Goal: Information Seeking & Learning: Check status

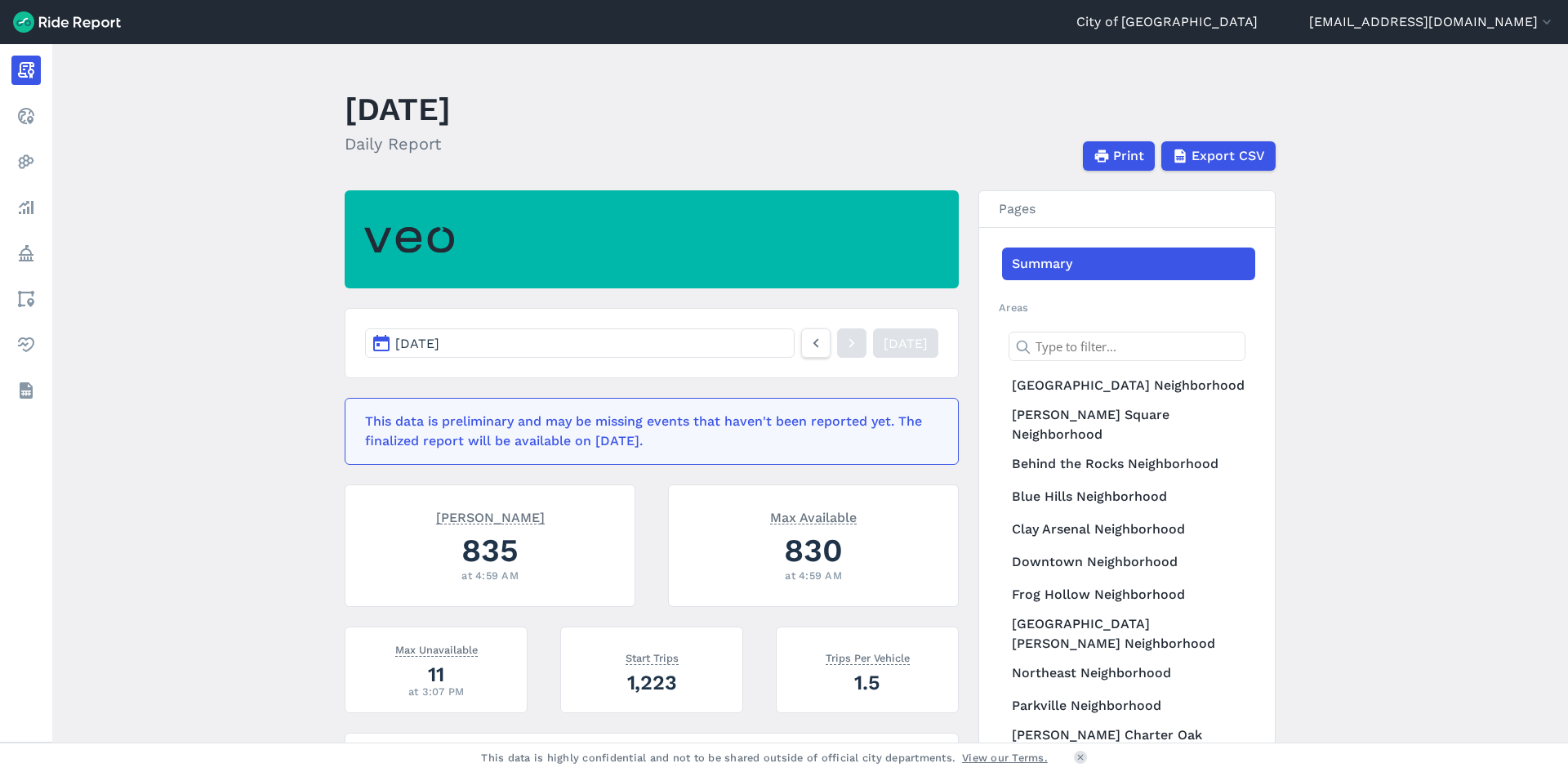
click at [733, 348] on button "[DATE]" at bounding box center [579, 343] width 429 height 29
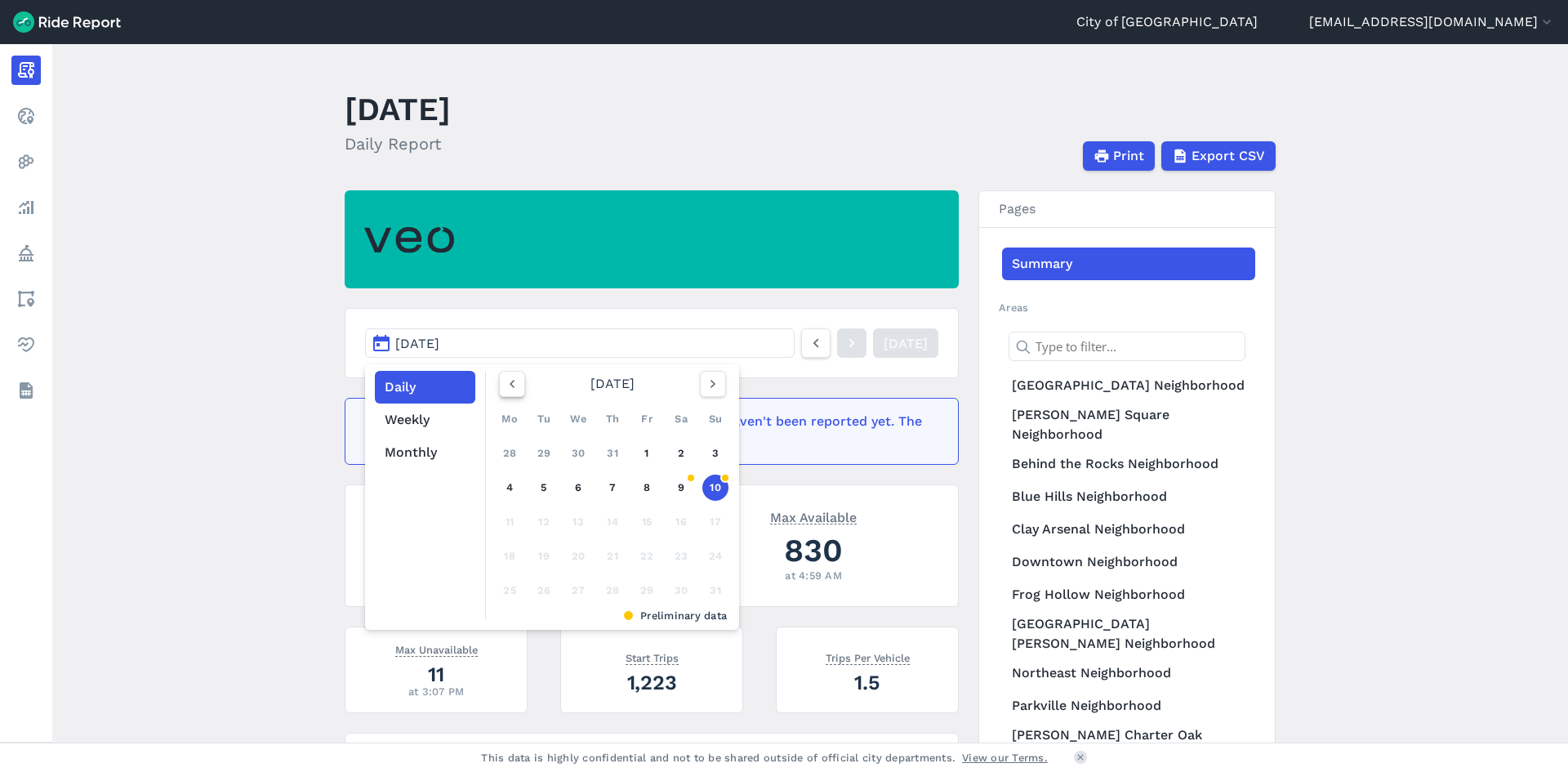
click at [512, 383] on icon "button" at bounding box center [512, 384] width 17 height 17
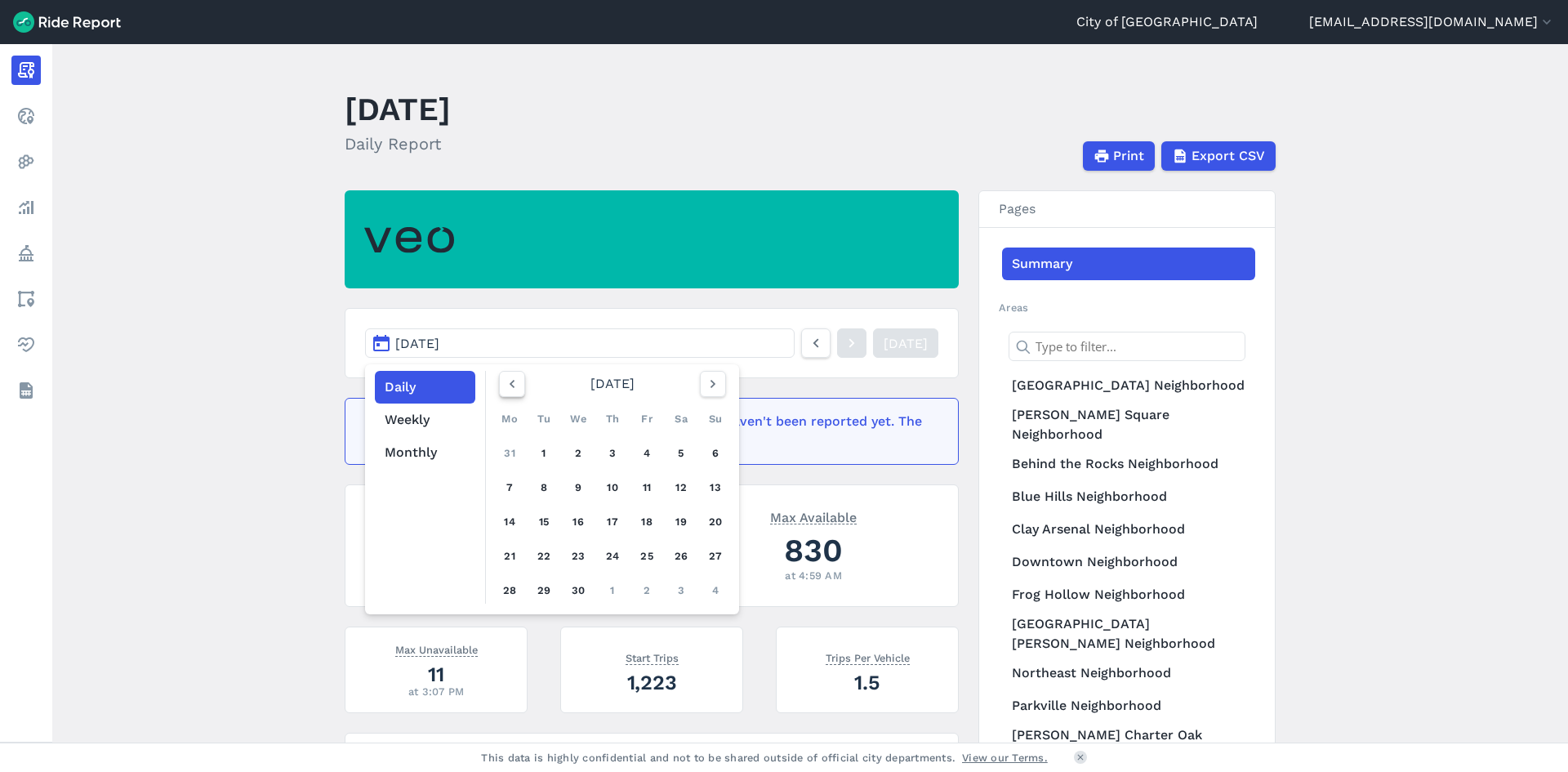
click at [512, 383] on icon "button" at bounding box center [512, 384] width 17 height 17
click at [512, 385] on icon "button" at bounding box center [512, 384] width 17 height 17
click at [512, 386] on icon "button" at bounding box center [512, 384] width 17 height 17
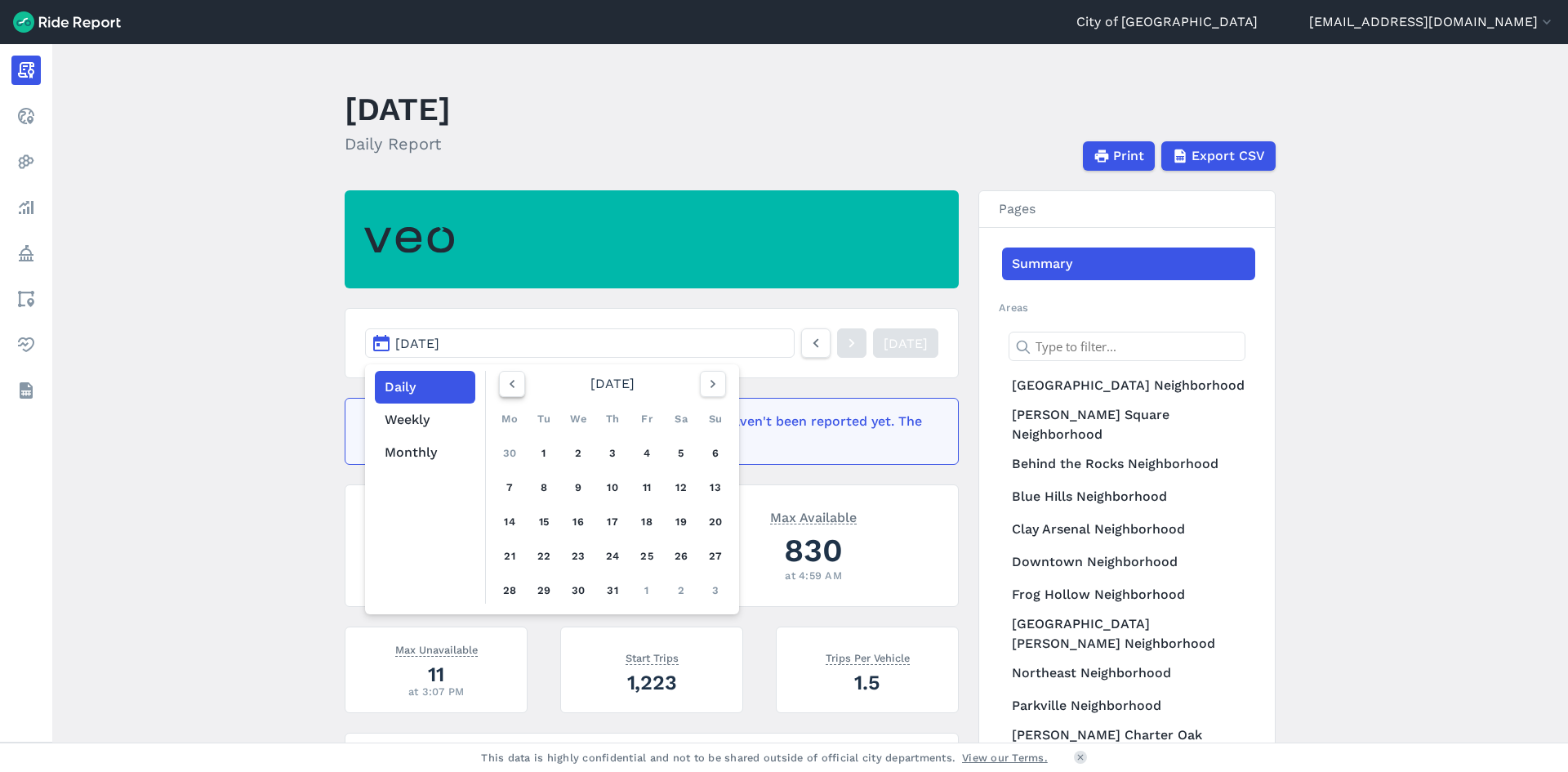
click at [512, 386] on icon "button" at bounding box center [512, 384] width 17 height 17
click at [571, 590] on link "28" at bounding box center [578, 590] width 26 height 26
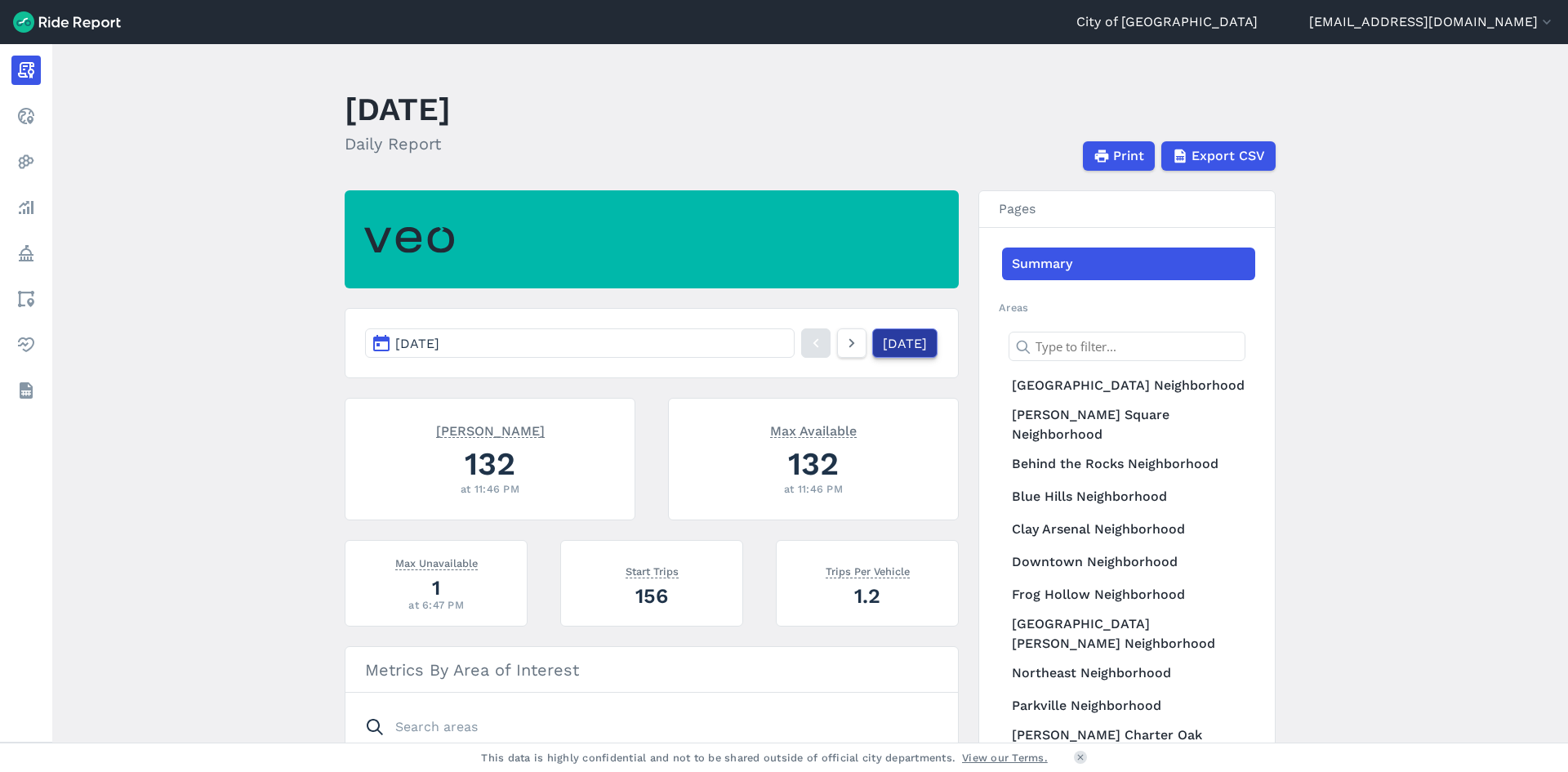
click at [875, 341] on link "[DATE]" at bounding box center [904, 343] width 65 height 29
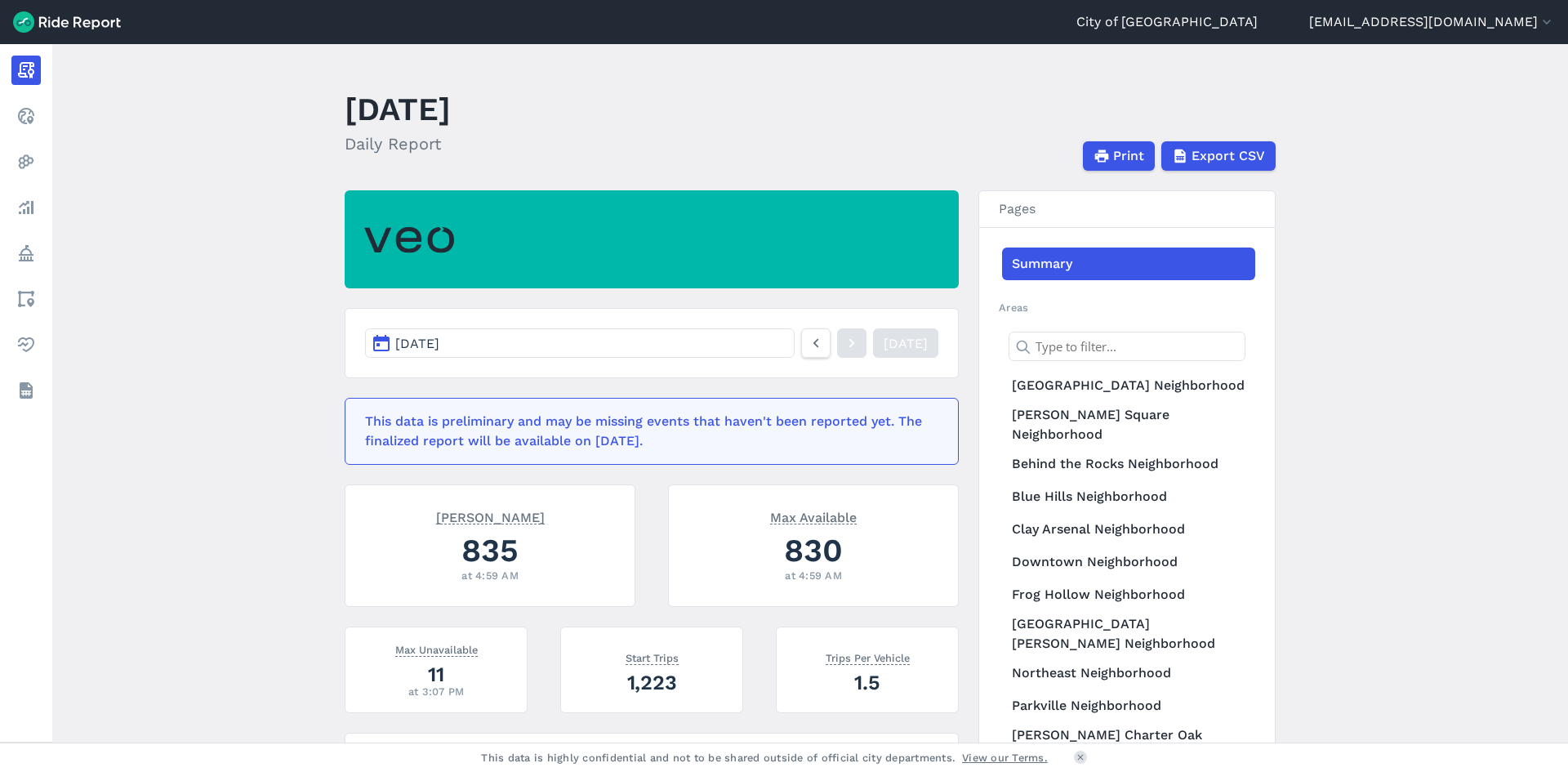
click at [602, 354] on button "[DATE]" at bounding box center [579, 343] width 429 height 29
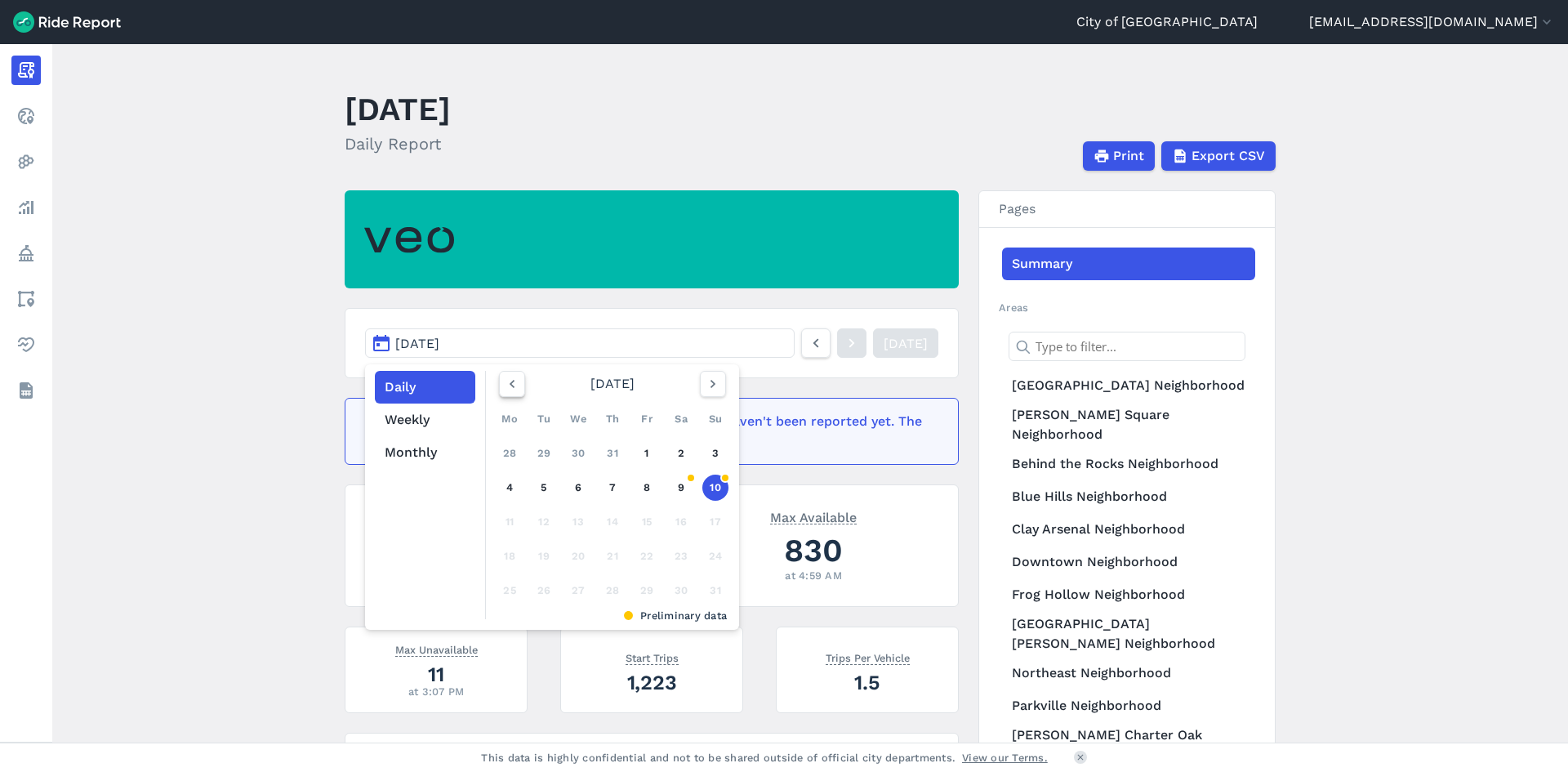
click at [504, 387] on icon "button" at bounding box center [512, 384] width 17 height 17
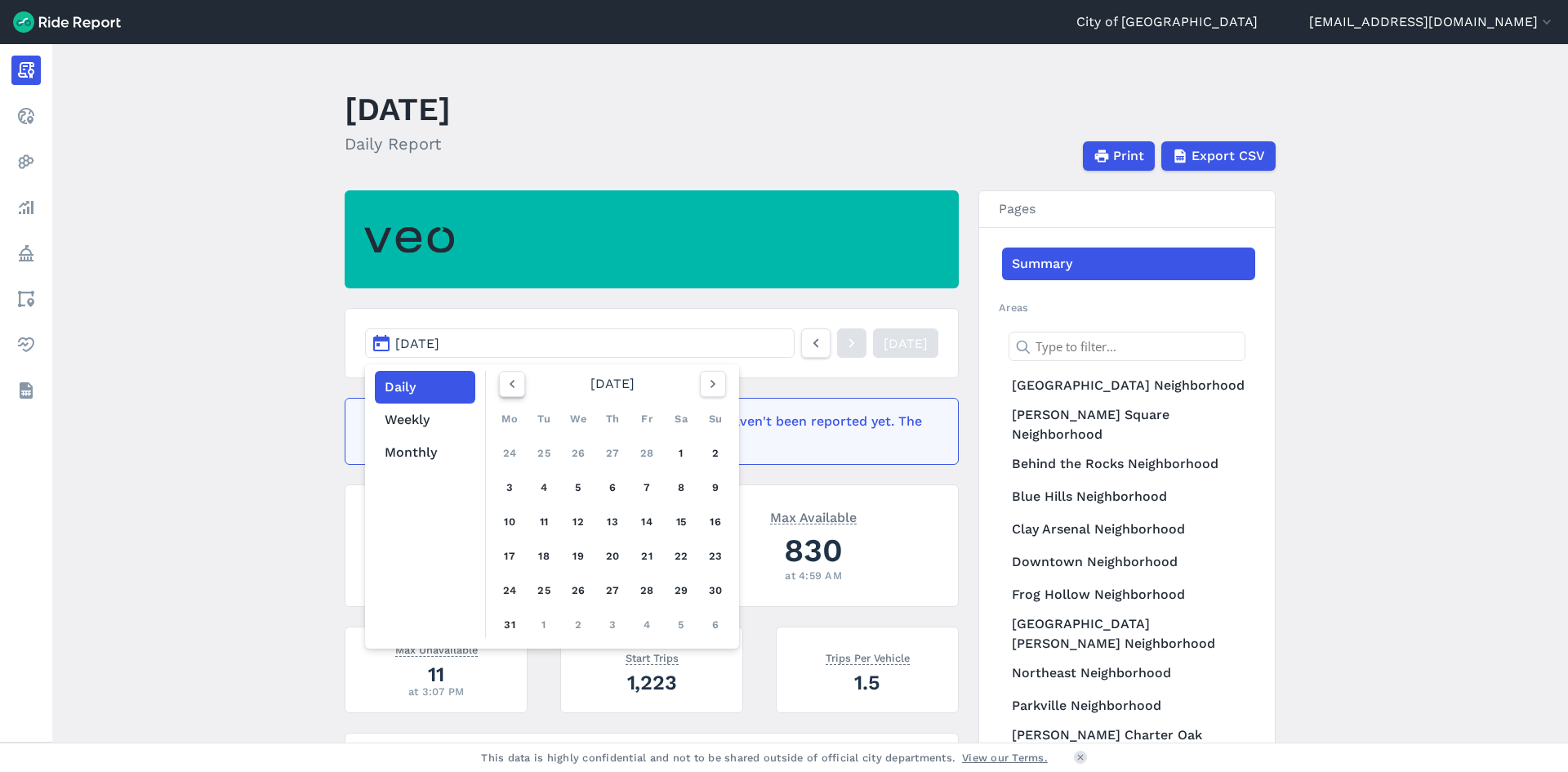
click at [504, 387] on icon "button" at bounding box center [512, 384] width 17 height 17
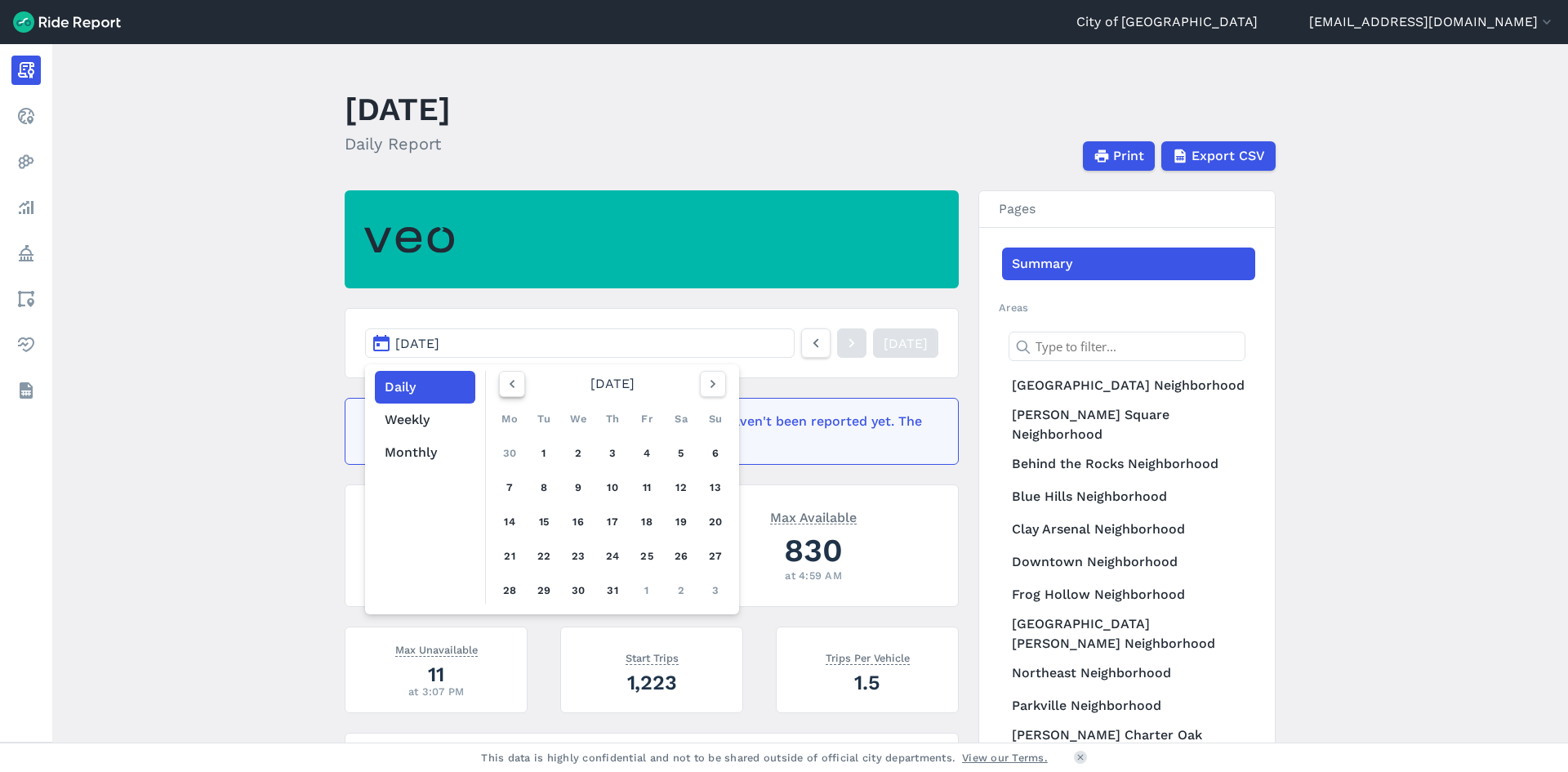
click at [504, 387] on icon "button" at bounding box center [512, 384] width 17 height 17
click at [585, 585] on link "28" at bounding box center [578, 590] width 26 height 26
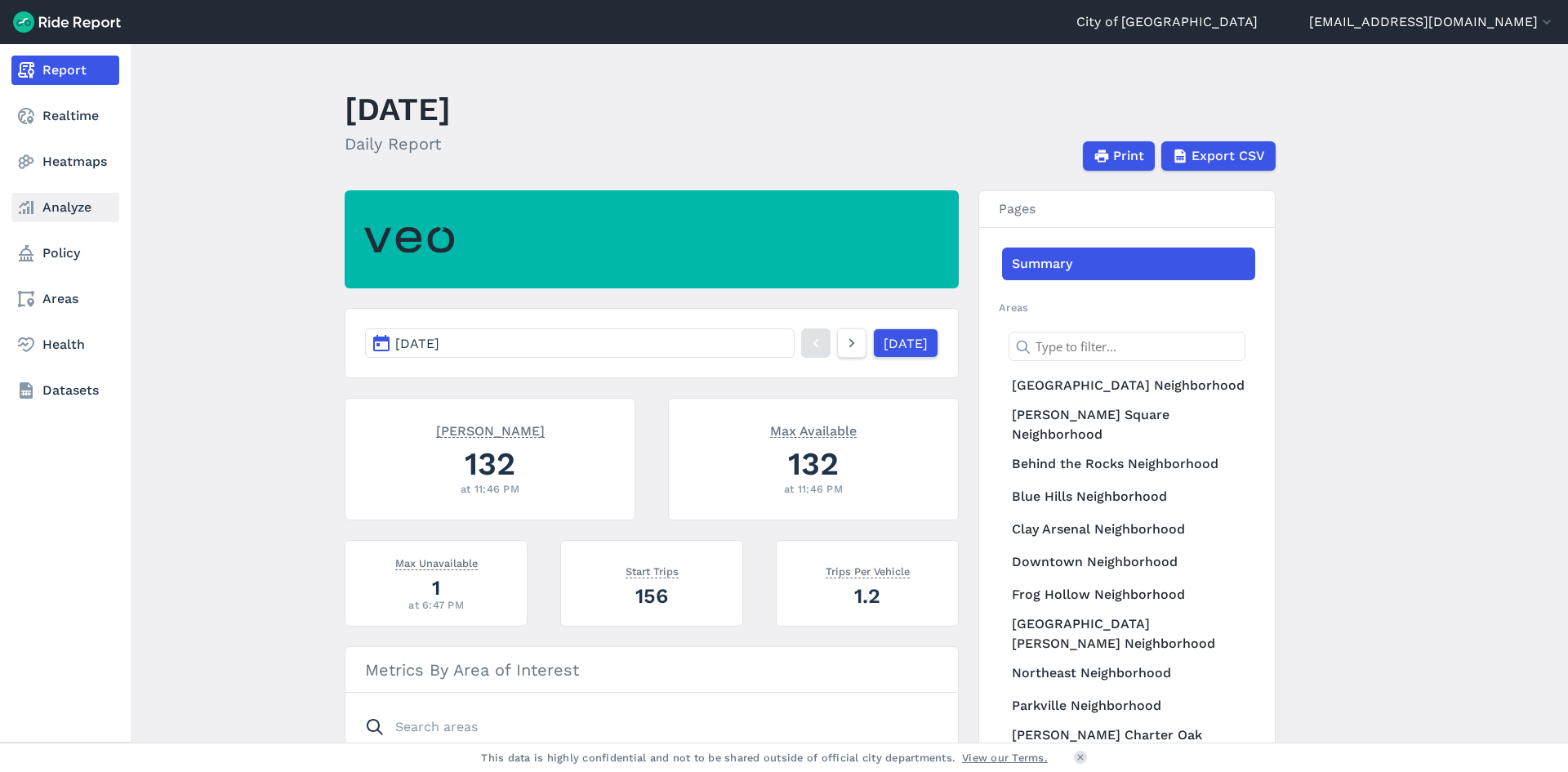
click at [50, 210] on link "Analyze" at bounding box center [65, 207] width 108 height 29
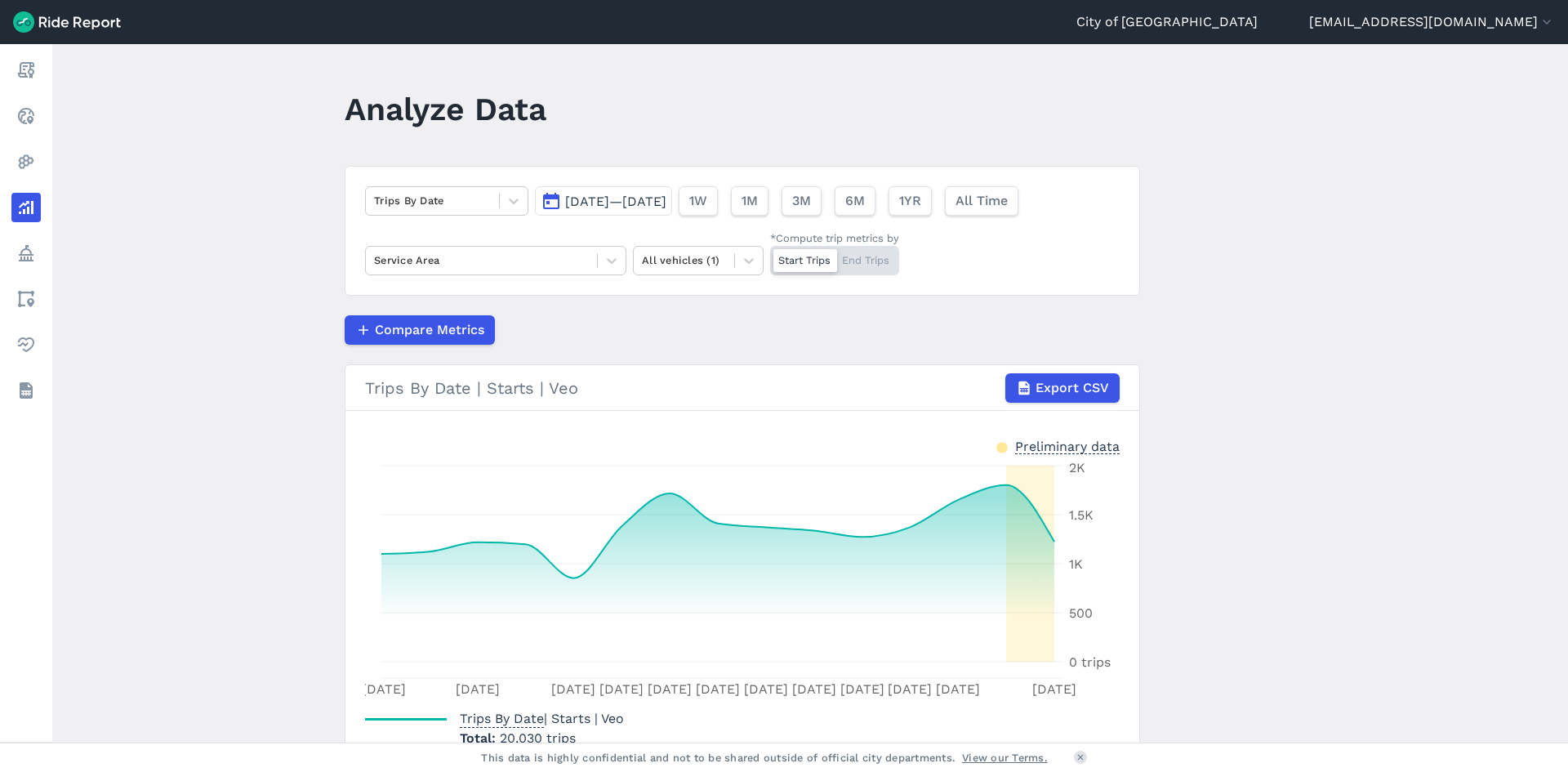
click at [601, 198] on span "[DATE]—[DATE]" at bounding box center [616, 202] width 101 height 16
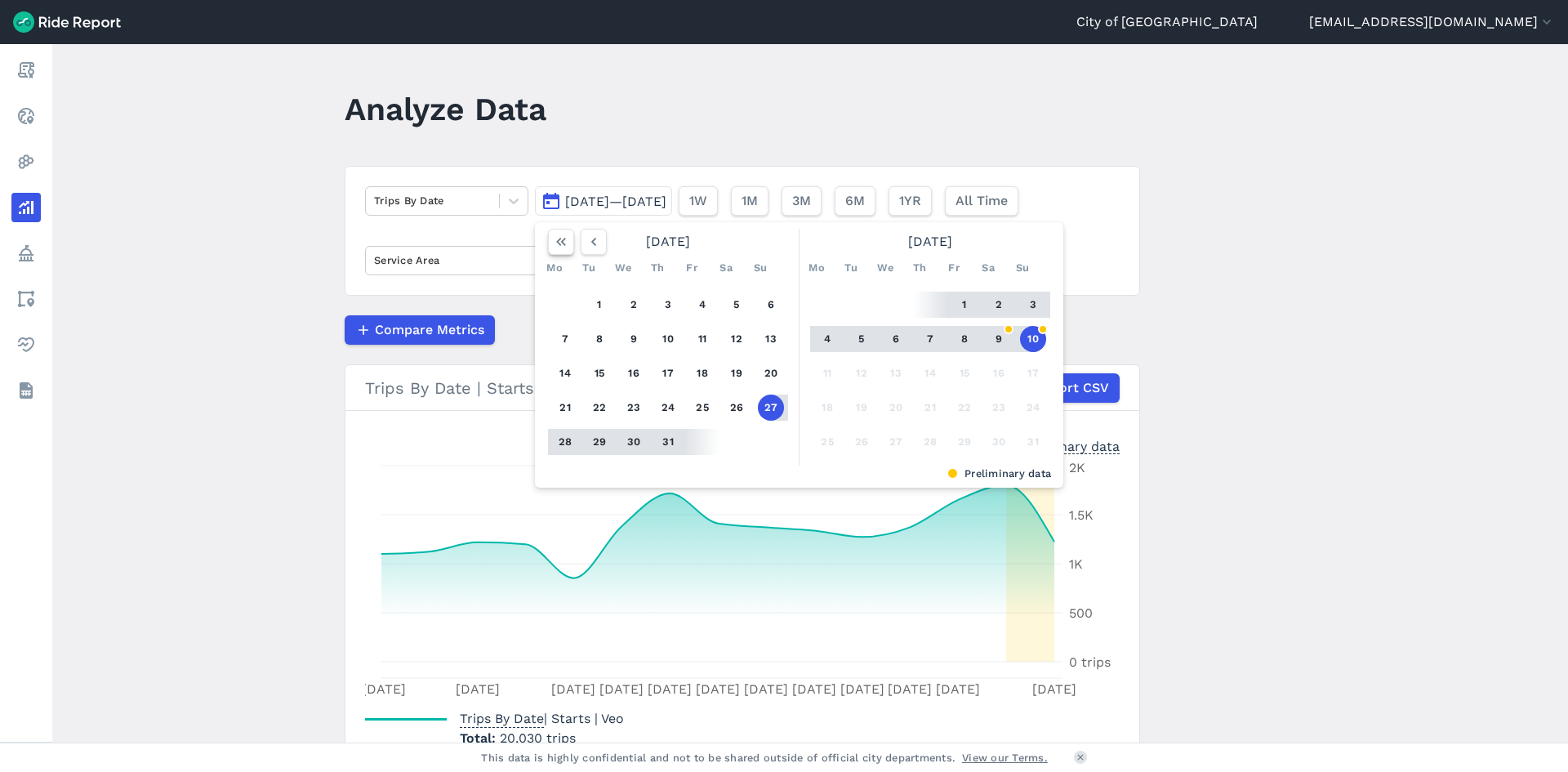
click at [560, 241] on use "button" at bounding box center [561, 241] width 10 height 8
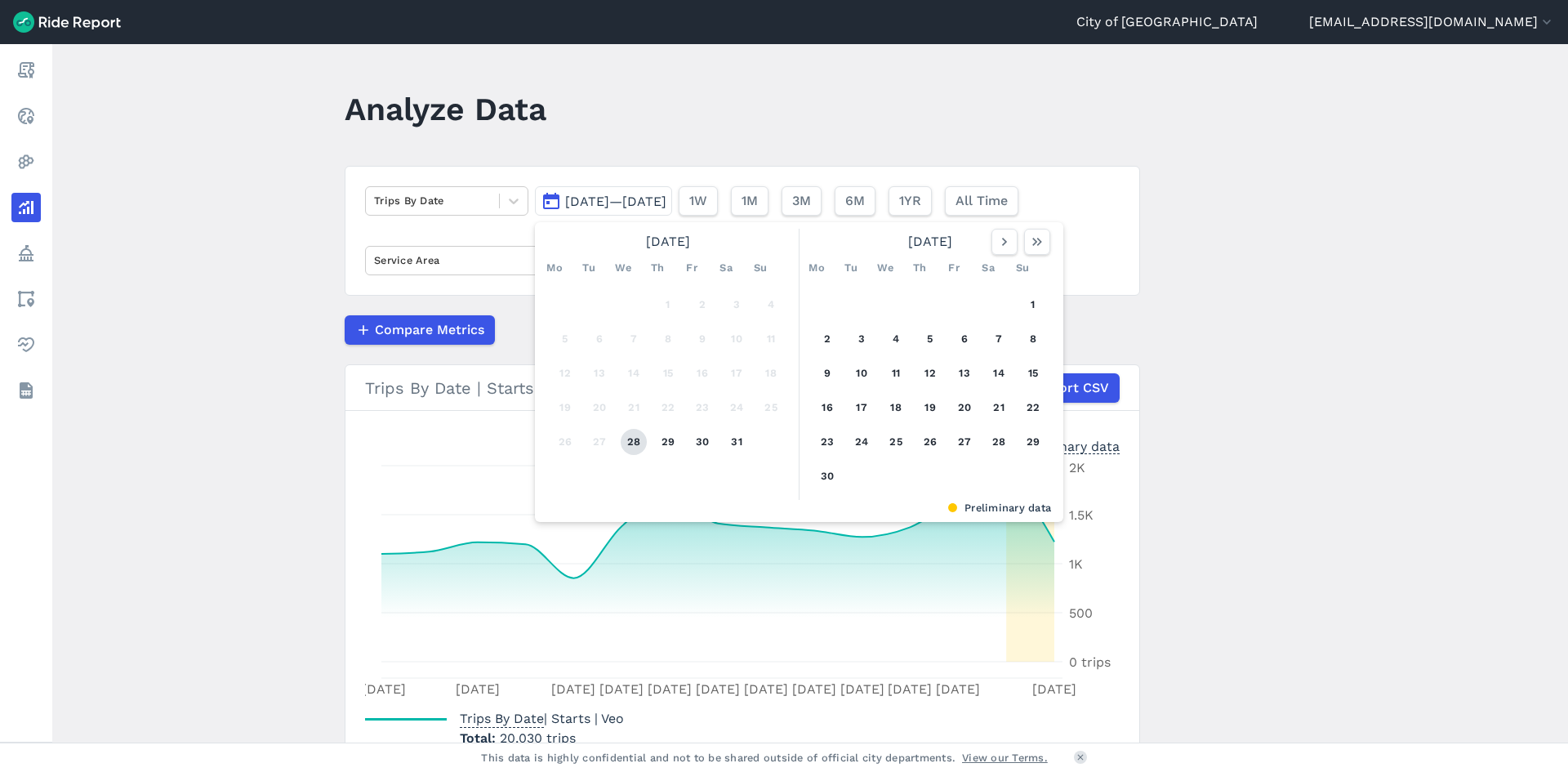
click at [623, 449] on button "28" at bounding box center [634, 441] width 26 height 26
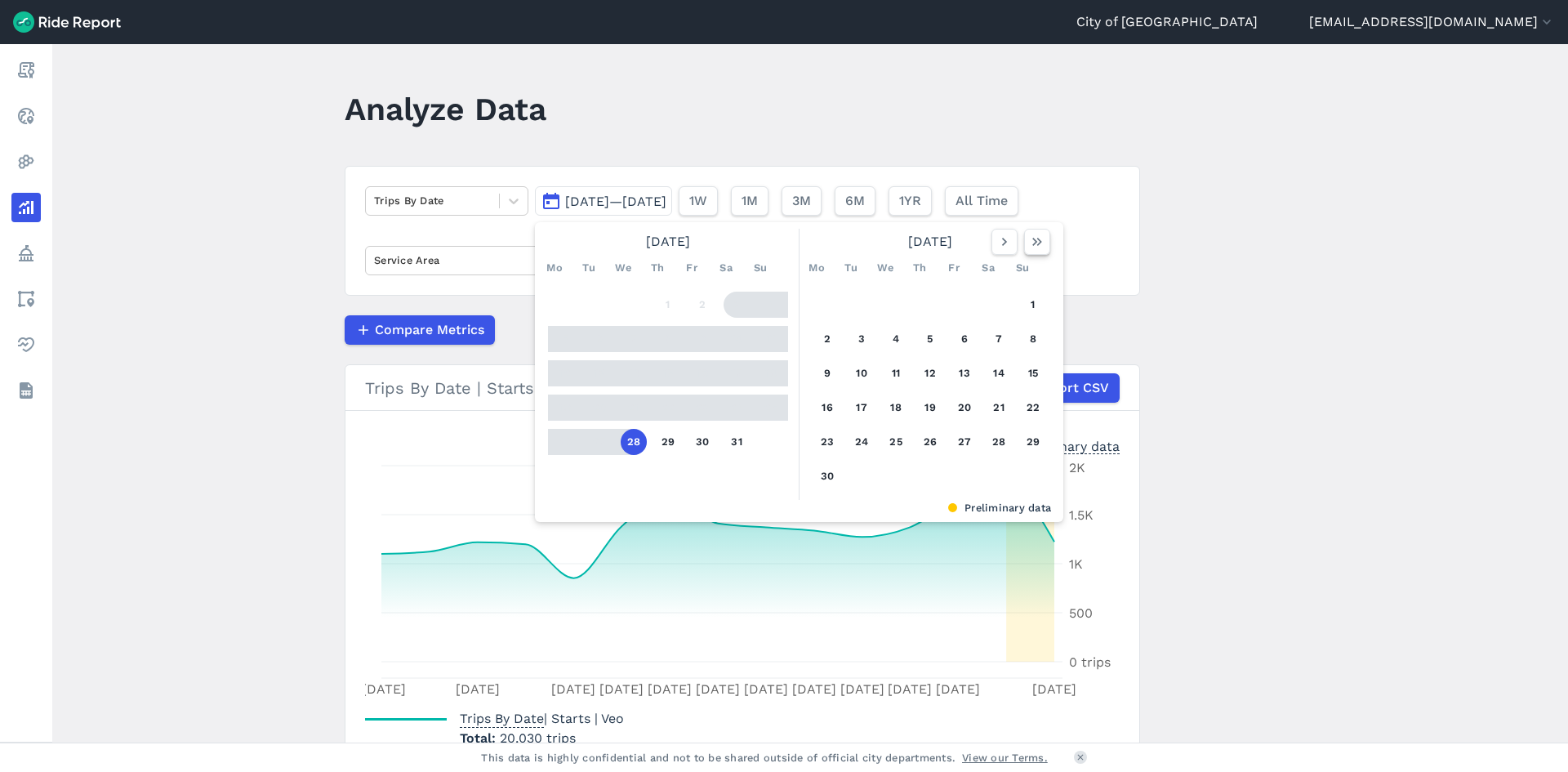
click at [1029, 240] on icon "button" at bounding box center [1037, 241] width 17 height 17
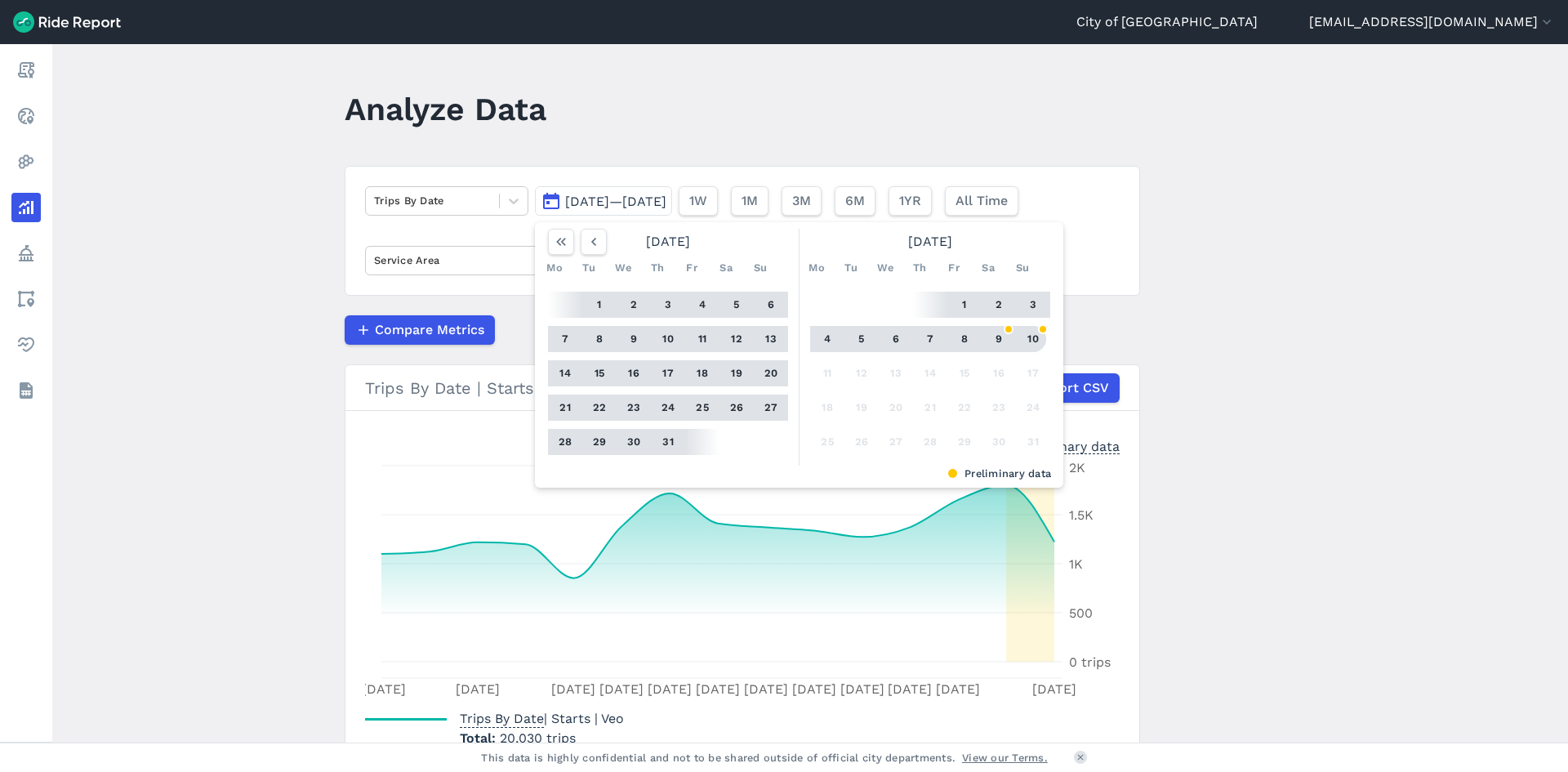
click at [1033, 335] on button "10" at bounding box center [1033, 339] width 26 height 26
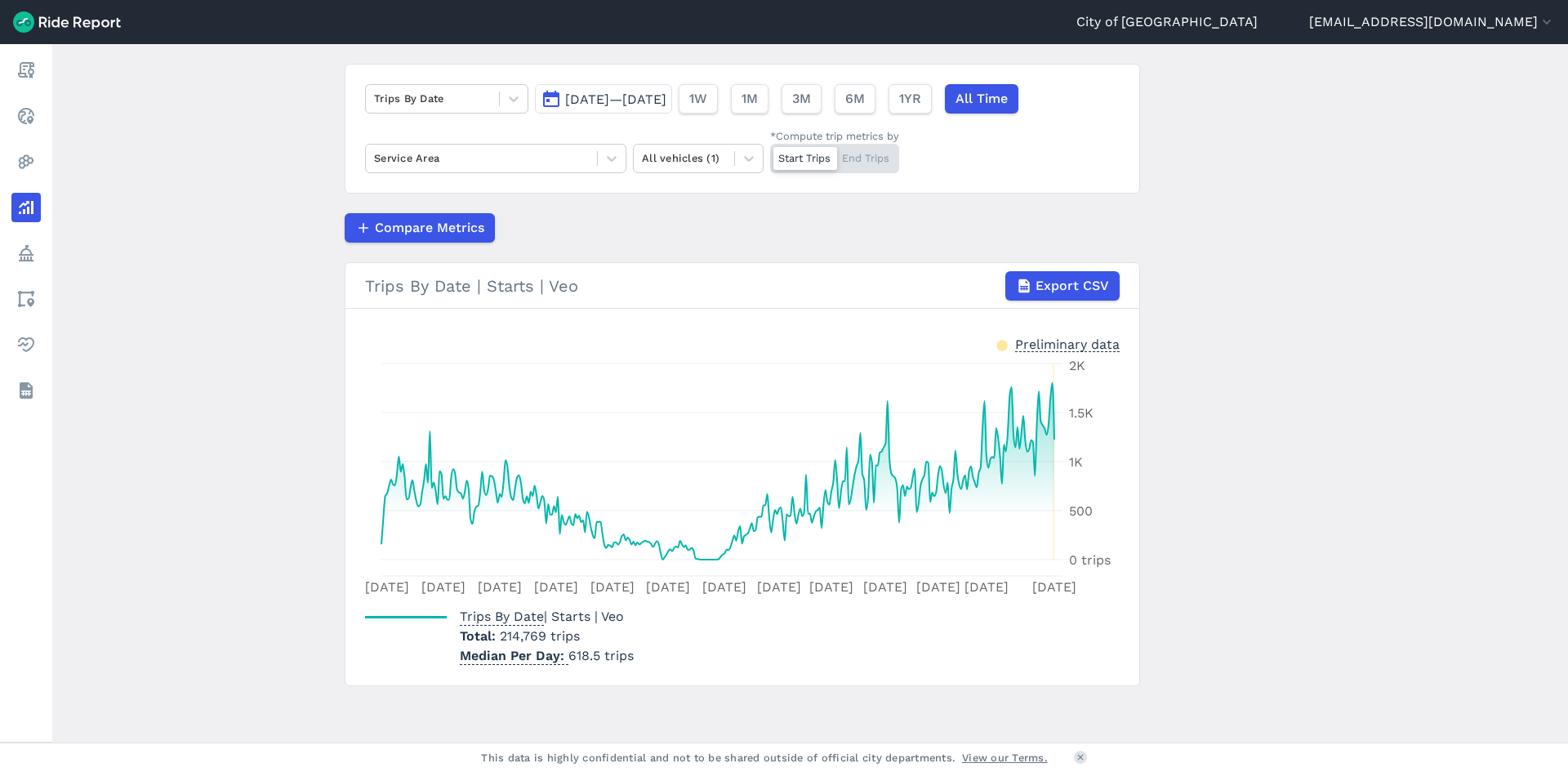
scroll to position [104, 0]
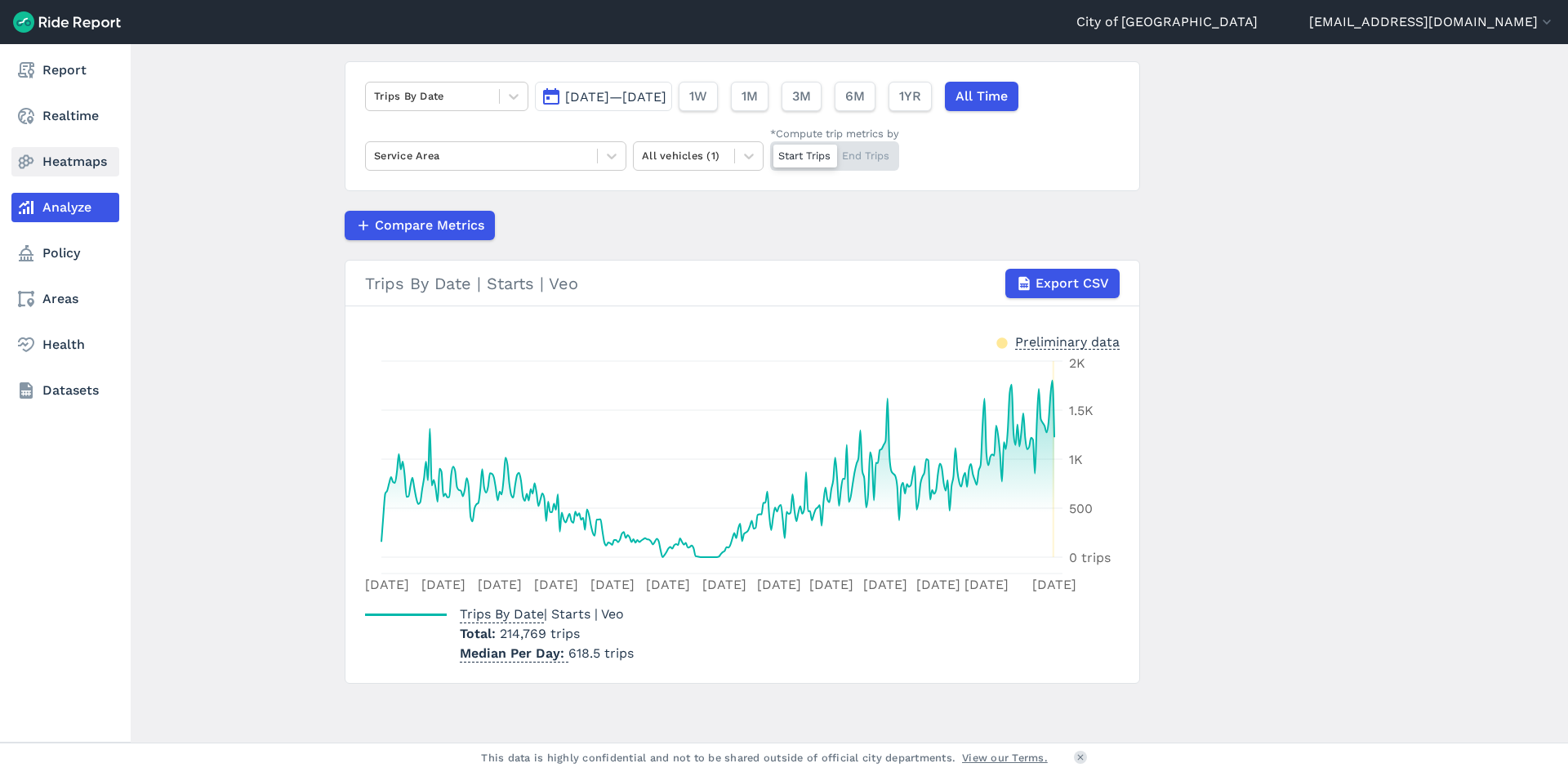
click at [50, 165] on link "Heatmaps" at bounding box center [65, 162] width 108 height 29
